Goal: Find specific page/section: Find specific page/section

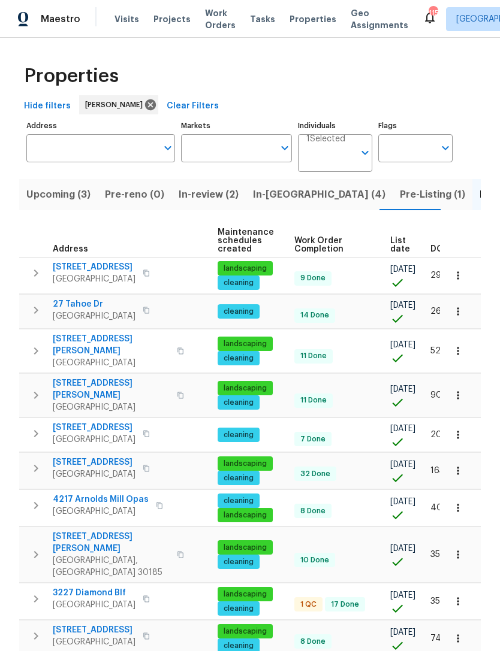
scroll to position [0, 191]
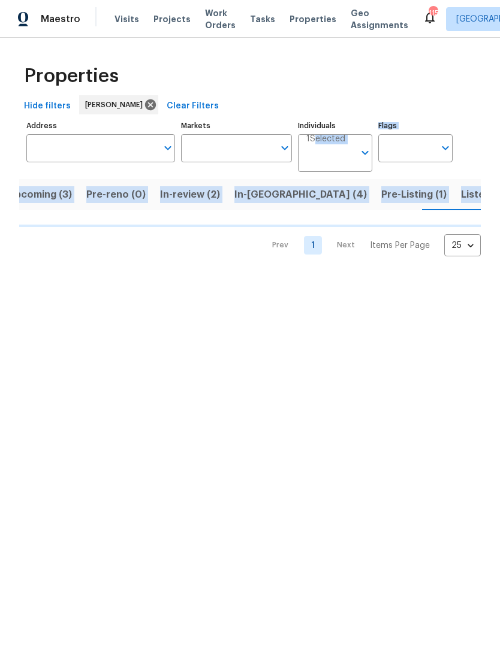
scroll to position [0, 19]
click at [447, 58] on div "Properties" at bounding box center [249, 76] width 461 height 38
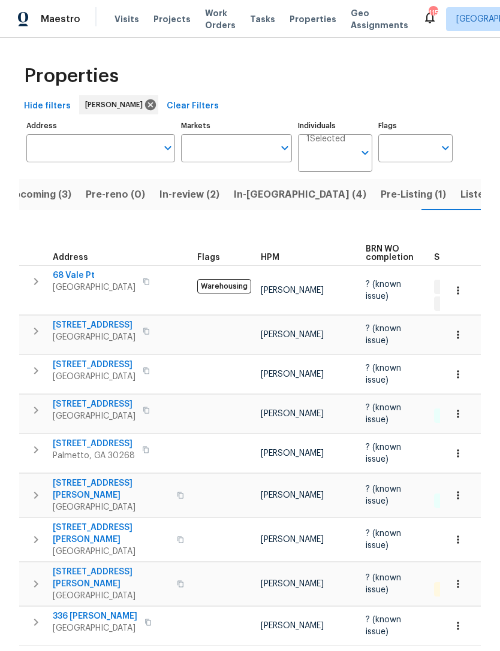
click at [349, 155] on input "Individuals" at bounding box center [330, 158] width 48 height 28
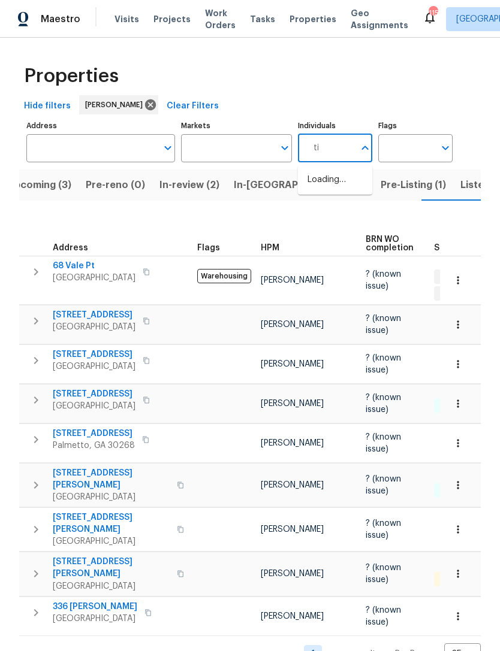
type input "[PERSON_NAME]"
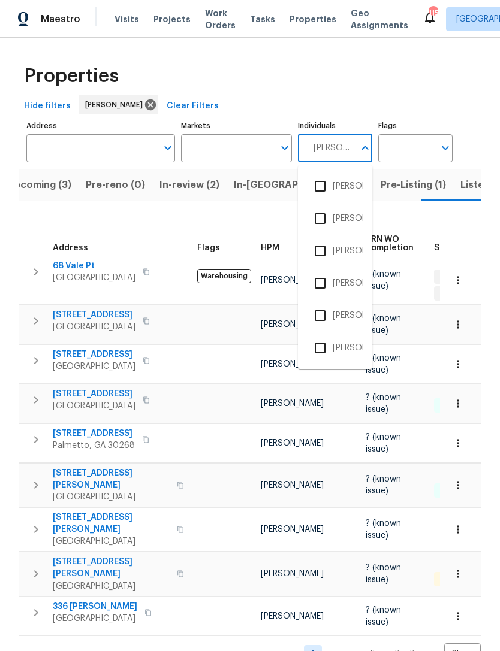
click at [331, 190] on input "checkbox" at bounding box center [319, 186] width 25 height 25
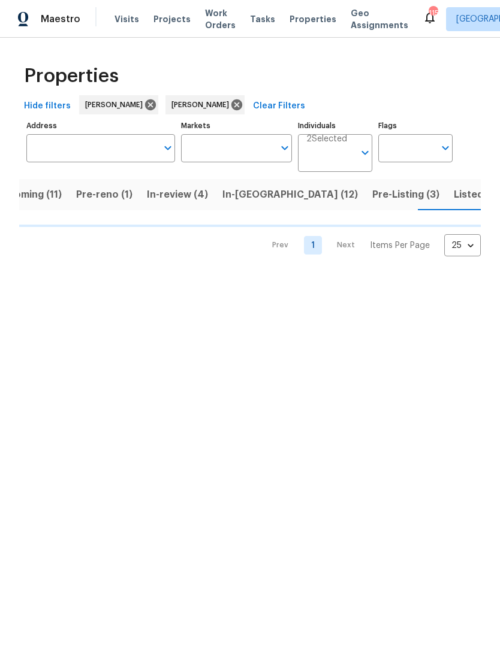
scroll to position [0, 31]
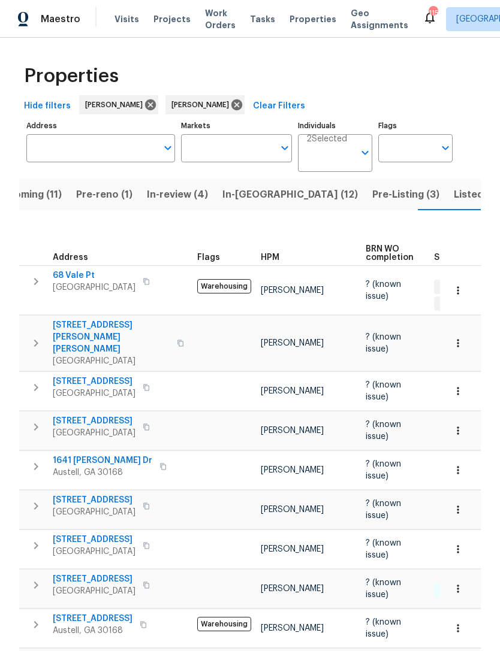
click at [358, 149] on icon "Open" at bounding box center [365, 153] width 14 height 14
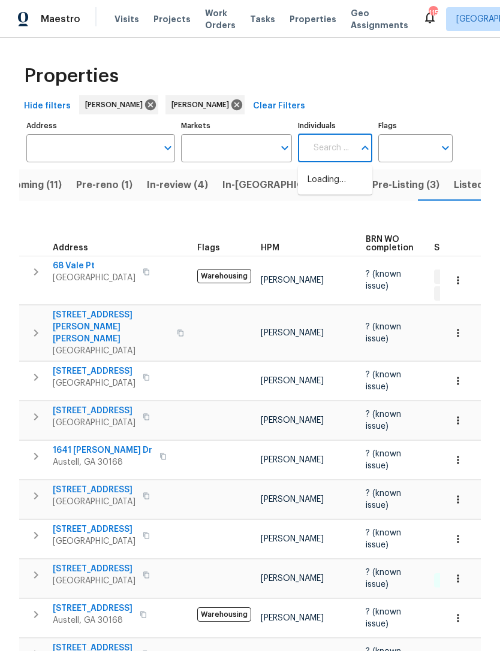
click at [400, 96] on div "Hide filters [PERSON_NAME] [PERSON_NAME] Clear Filters" at bounding box center [249, 106] width 461 height 22
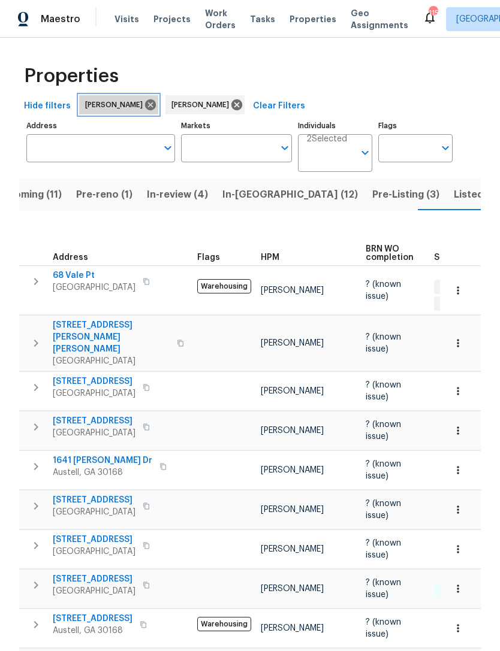
click at [133, 108] on span "[PERSON_NAME]" at bounding box center [116, 105] width 62 height 12
click at [144, 108] on icon at bounding box center [150, 104] width 13 height 13
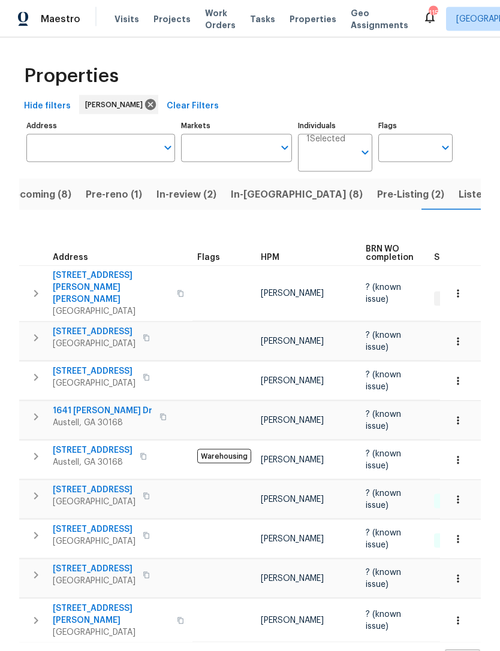
scroll to position [2, 0]
click at [145, 105] on icon at bounding box center [150, 104] width 11 height 11
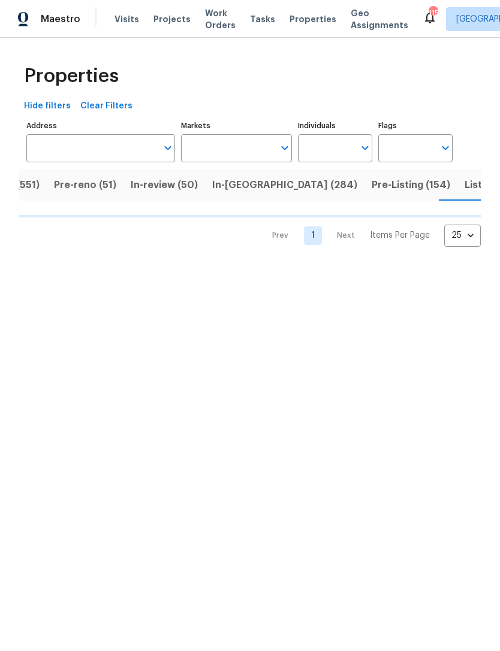
scroll to position [0, 89]
click at [346, 140] on input "Individuals" at bounding box center [326, 148] width 56 height 28
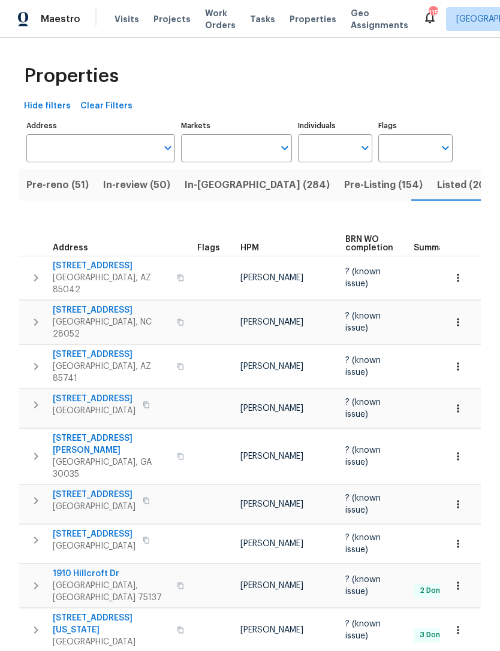
click at [347, 144] on input "Individuals" at bounding box center [326, 148] width 56 height 28
type input "[PERSON_NAME]"
click at [323, 189] on input "checkbox" at bounding box center [319, 186] width 25 height 25
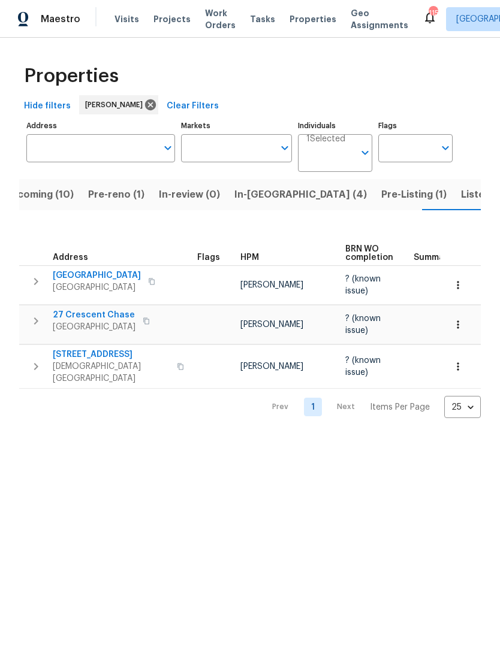
scroll to position [0, 23]
click at [144, 98] on icon at bounding box center [150, 104] width 13 height 13
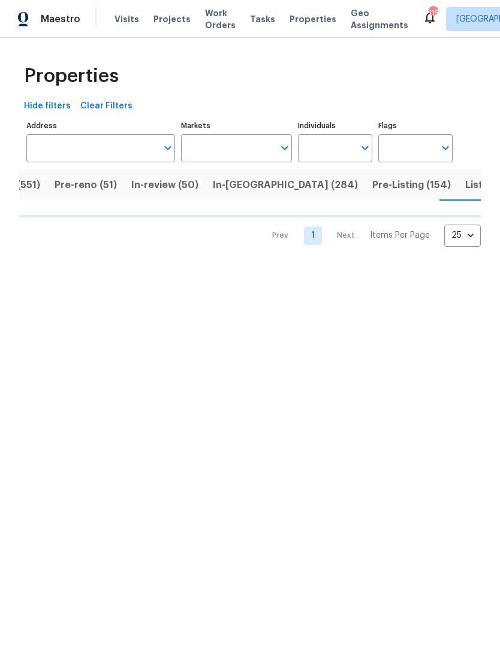
scroll to position [0, 89]
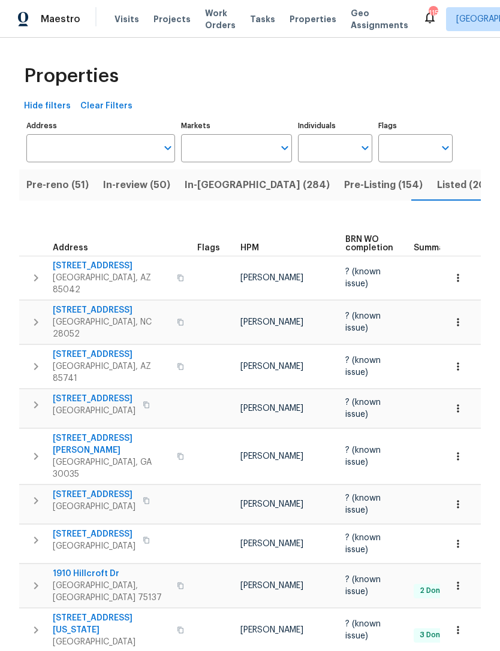
click at [350, 146] on input "Individuals" at bounding box center [326, 148] width 56 height 28
type input "[PERSON_NAME]"
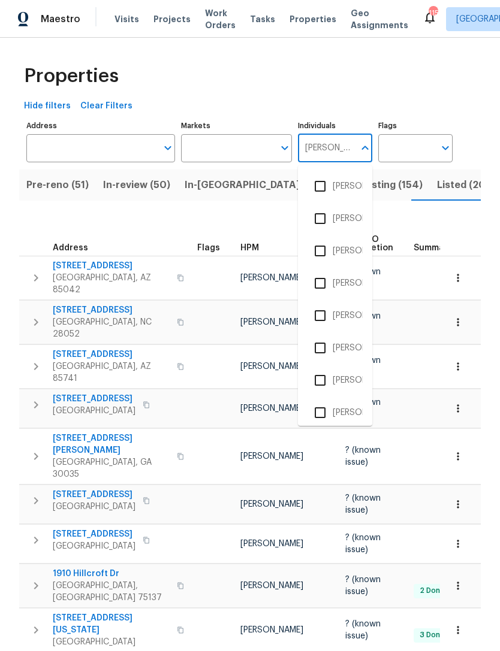
click at [319, 383] on input "checkbox" at bounding box center [319, 380] width 25 height 25
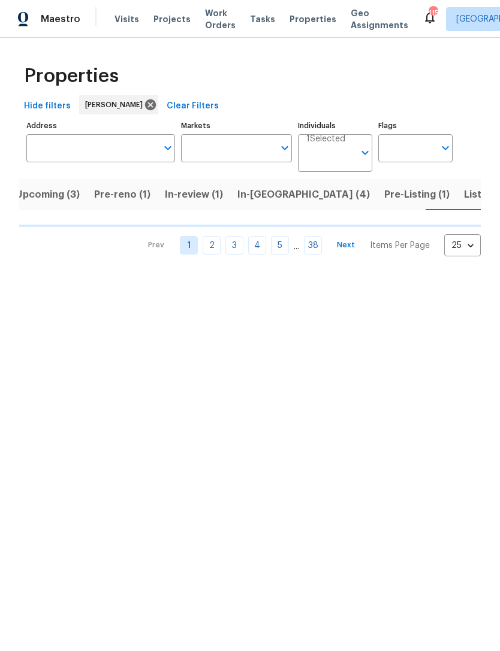
scroll to position [0, 15]
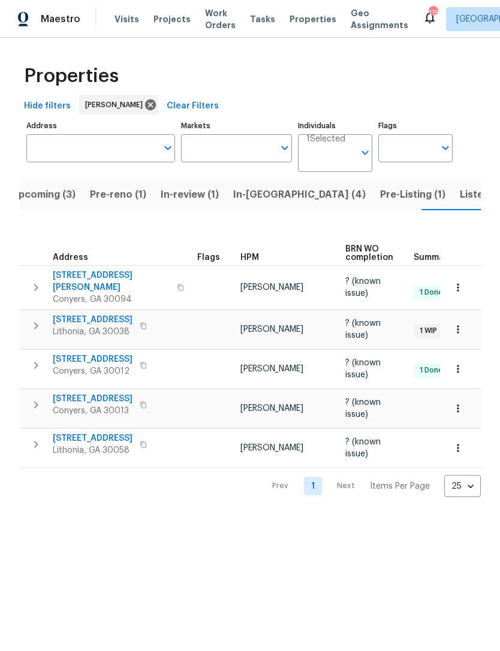
click at [358, 148] on icon "Open" at bounding box center [365, 153] width 14 height 14
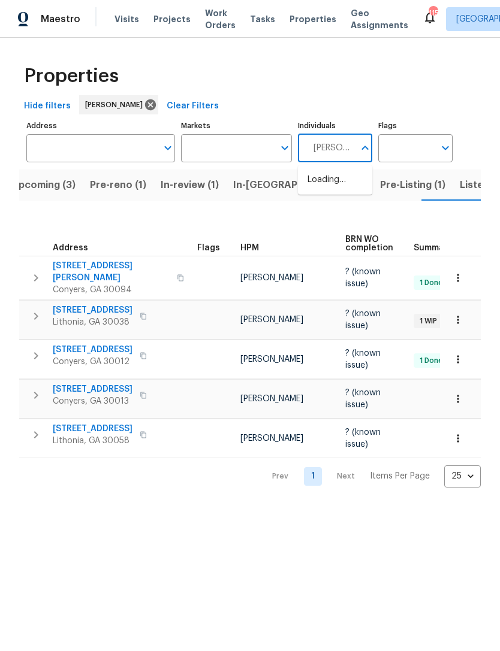
type input "[PERSON_NAME]"
click at [328, 186] on input "checkbox" at bounding box center [319, 186] width 25 height 25
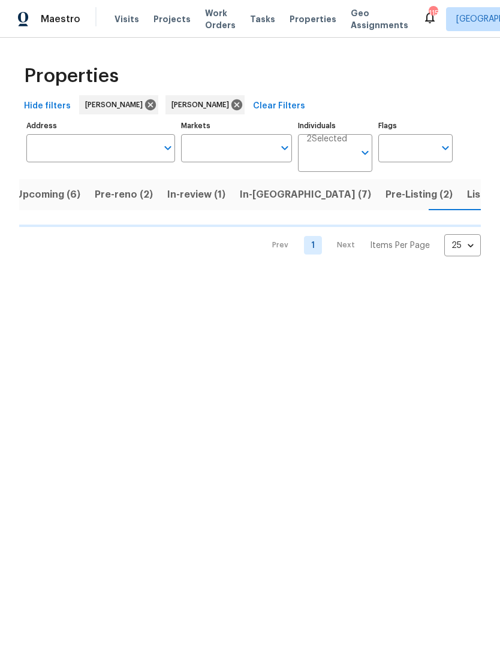
scroll to position [0, 18]
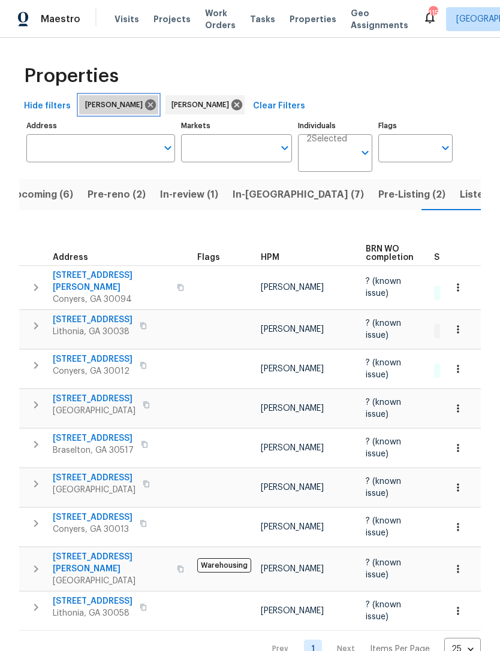
click at [144, 109] on icon at bounding box center [150, 104] width 13 height 13
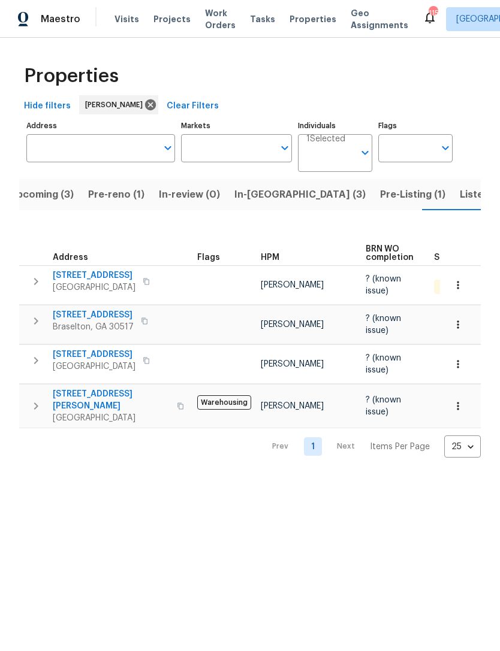
scroll to position [0, 17]
click at [145, 108] on icon at bounding box center [150, 104] width 11 height 11
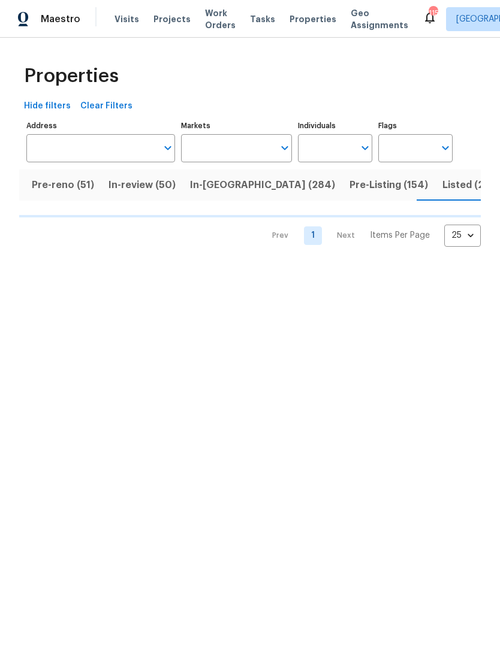
scroll to position [0, 89]
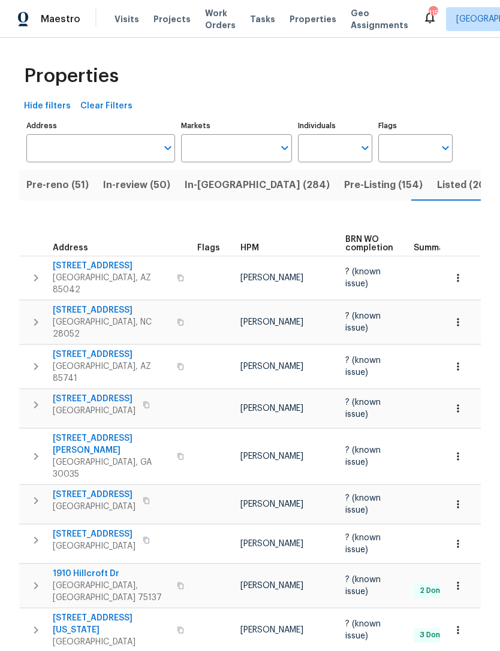
click at [336, 153] on input "Individuals" at bounding box center [326, 148] width 56 height 28
type input "Jaydon"
click at [323, 182] on input "checkbox" at bounding box center [319, 186] width 25 height 25
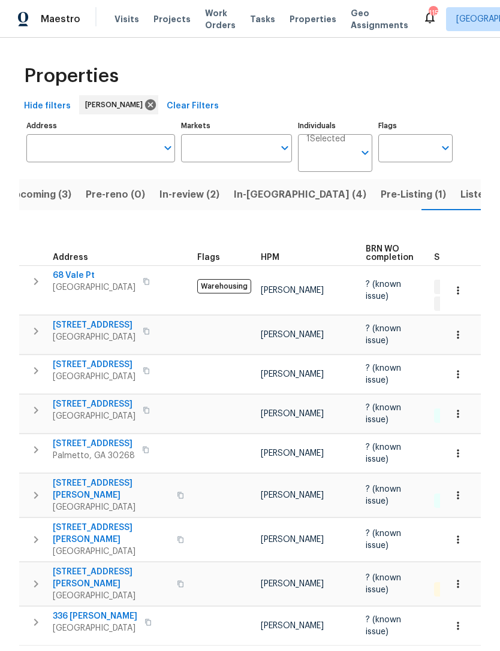
scroll to position [0, 19]
